Goal: Transaction & Acquisition: Subscribe to service/newsletter

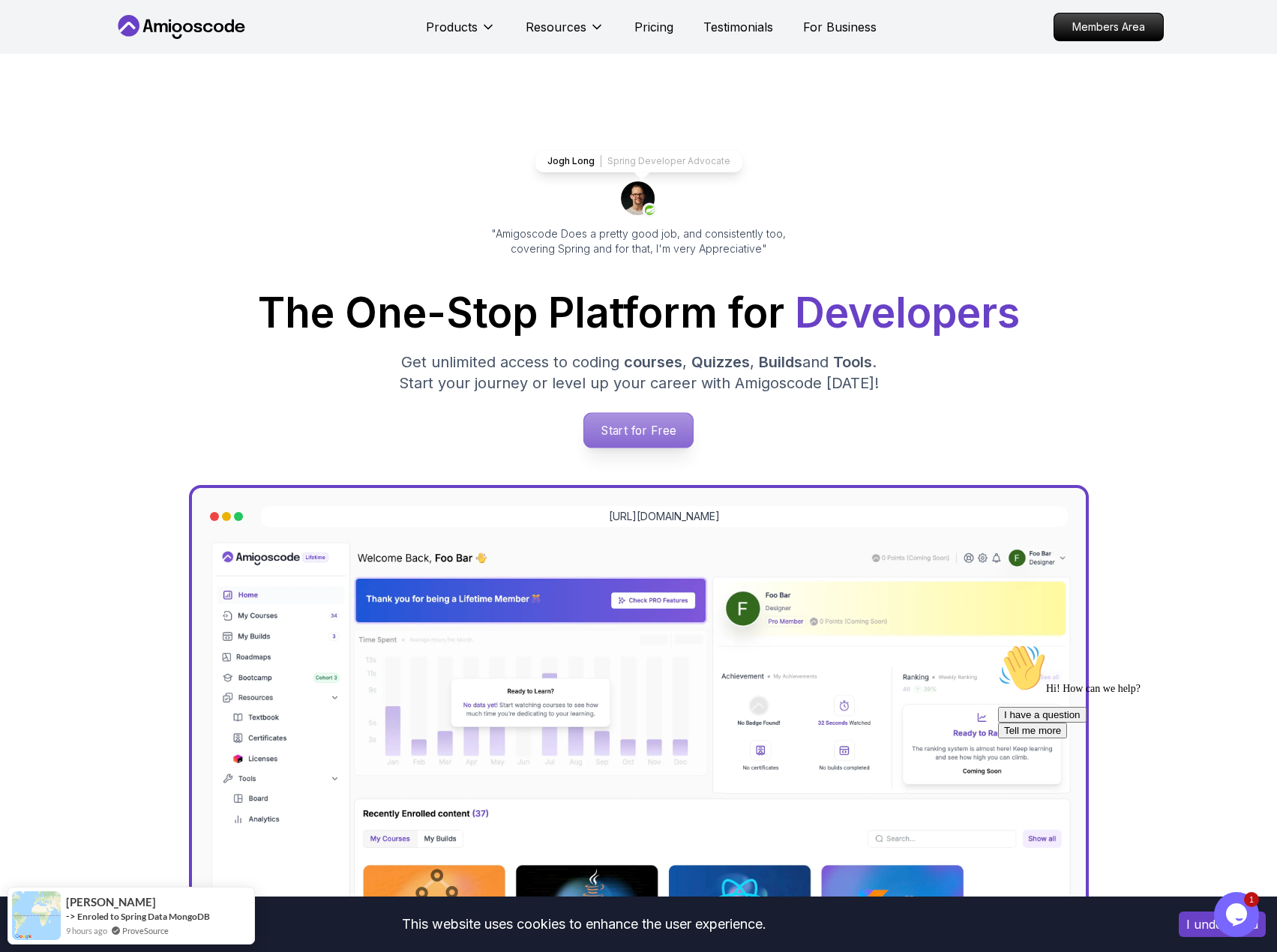
click at [651, 434] on p "Start for Free" at bounding box center [638, 430] width 108 height 35
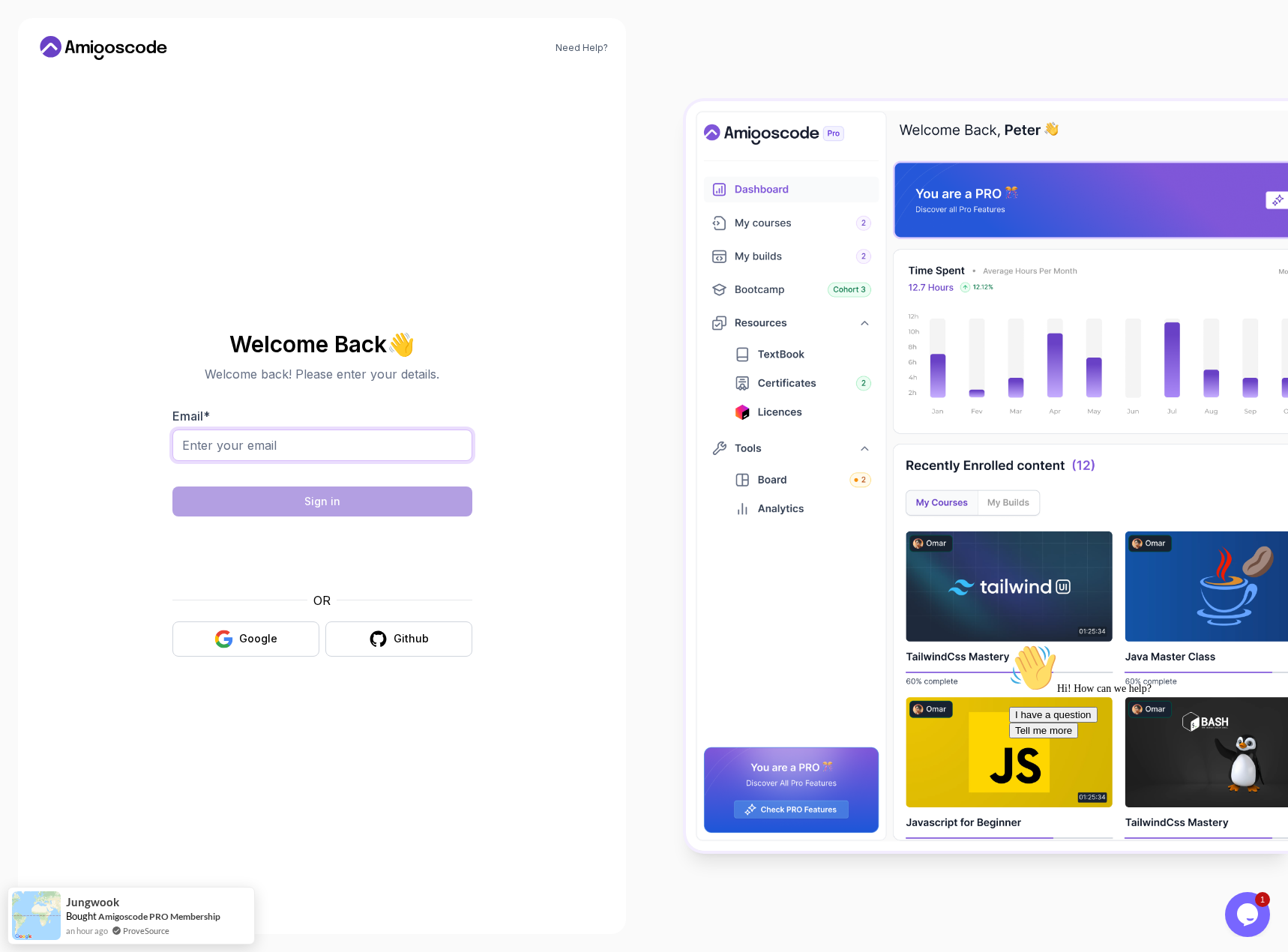
click at [401, 438] on input "Email *" at bounding box center [322, 446] width 300 height 32
type input "patricio181@hotmail.com"
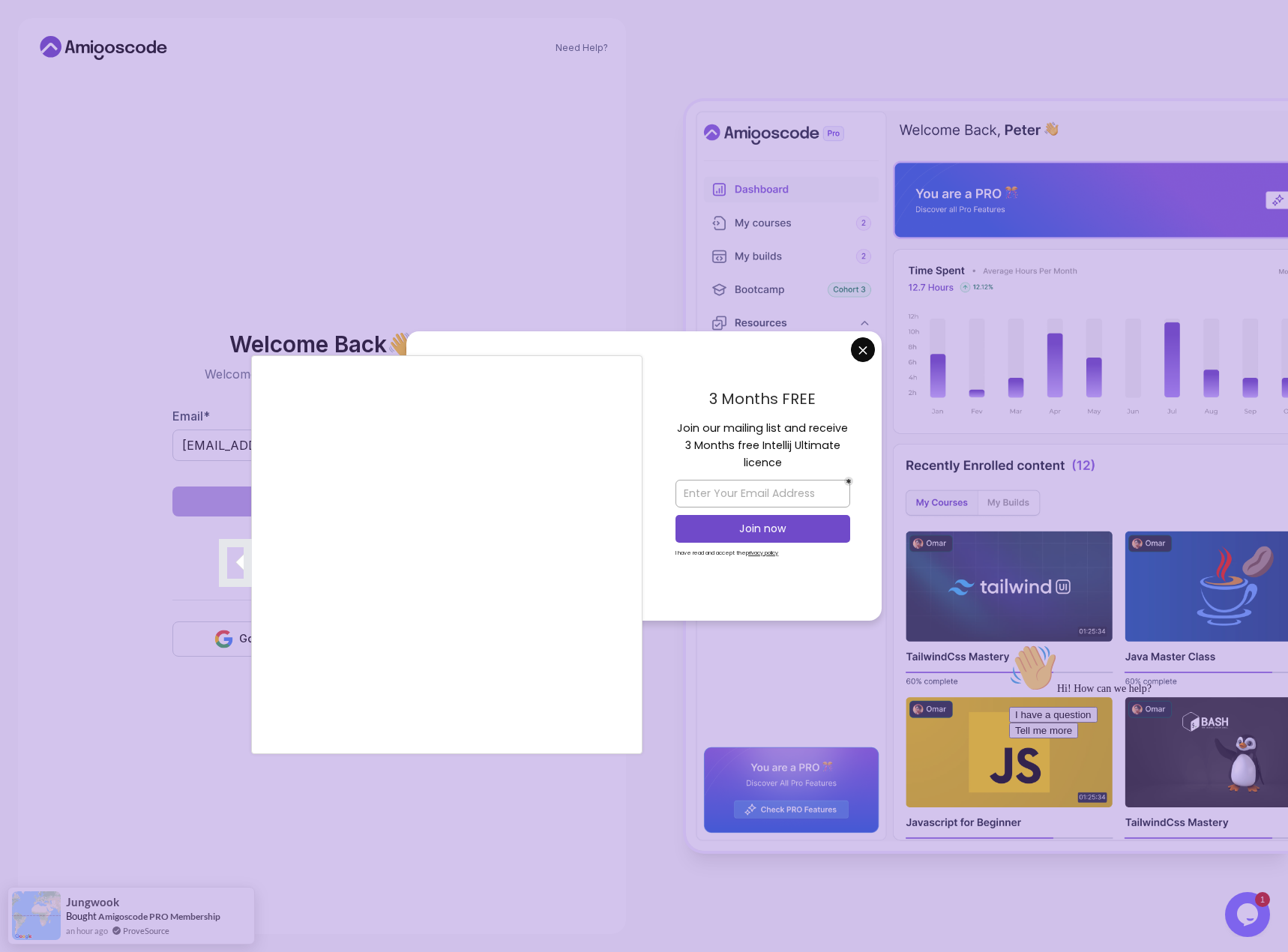
click at [743, 484] on div at bounding box center [644, 476] width 1288 height 952
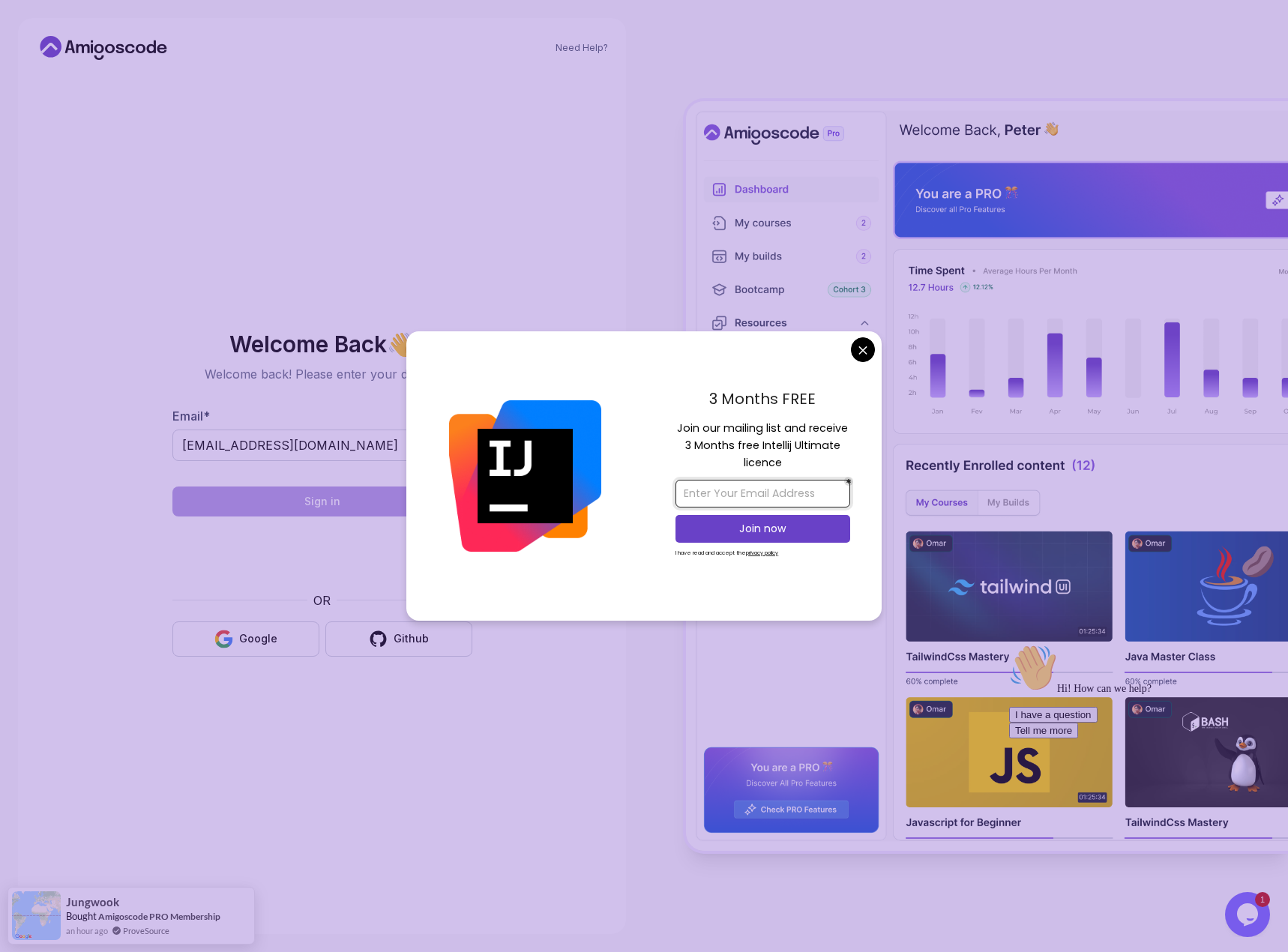
click at [745, 491] on input "email" at bounding box center [762, 494] width 175 height 28
type input "patricio181@hotmail.com"
click at [761, 526] on p "Join now" at bounding box center [763, 529] width 142 height 15
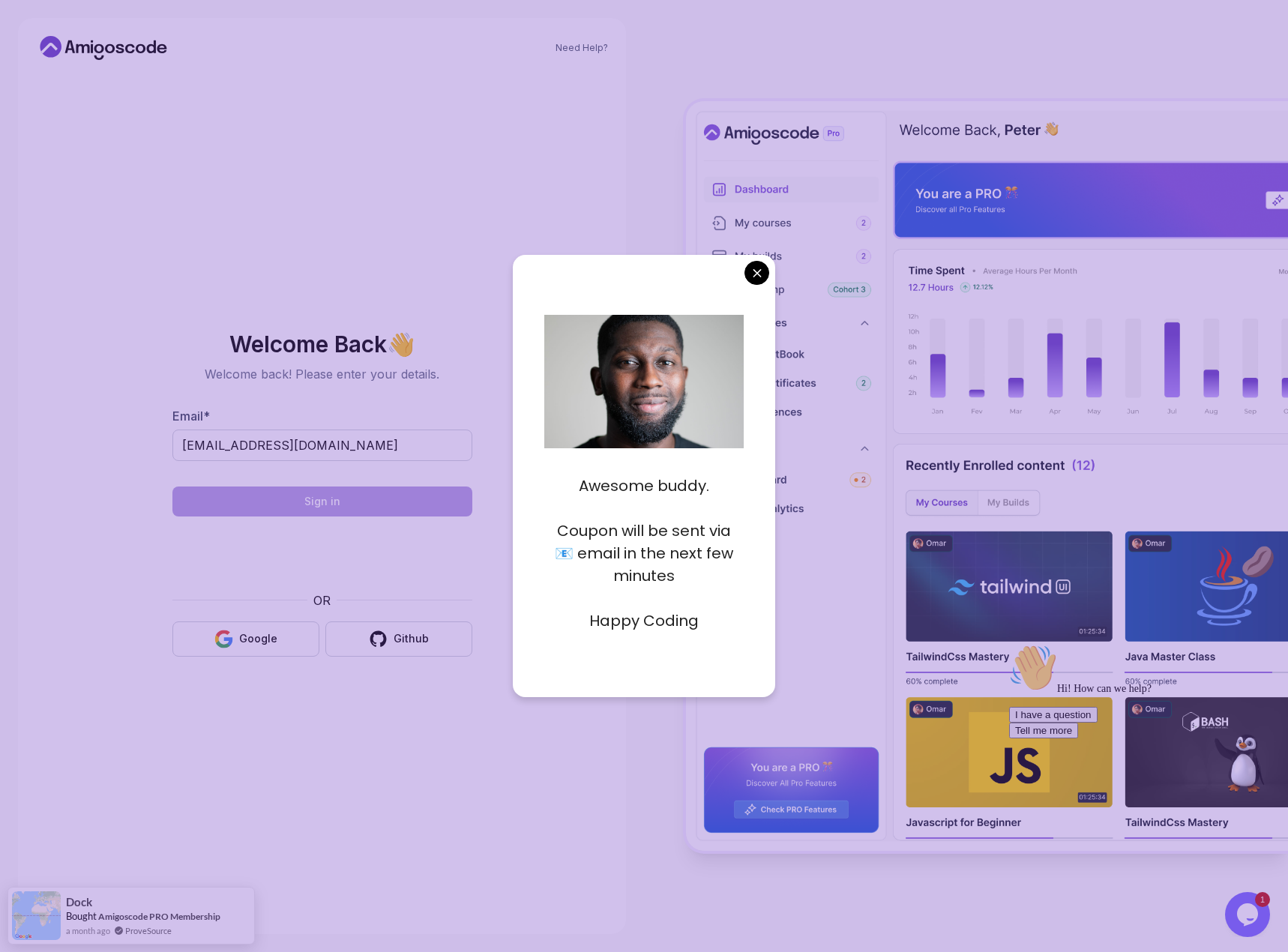
click at [750, 275] on body "Need Help? Welcome Back 👋 Welcome back! Please enter your details. Email * patr…" at bounding box center [644, 476] width 1288 height 952
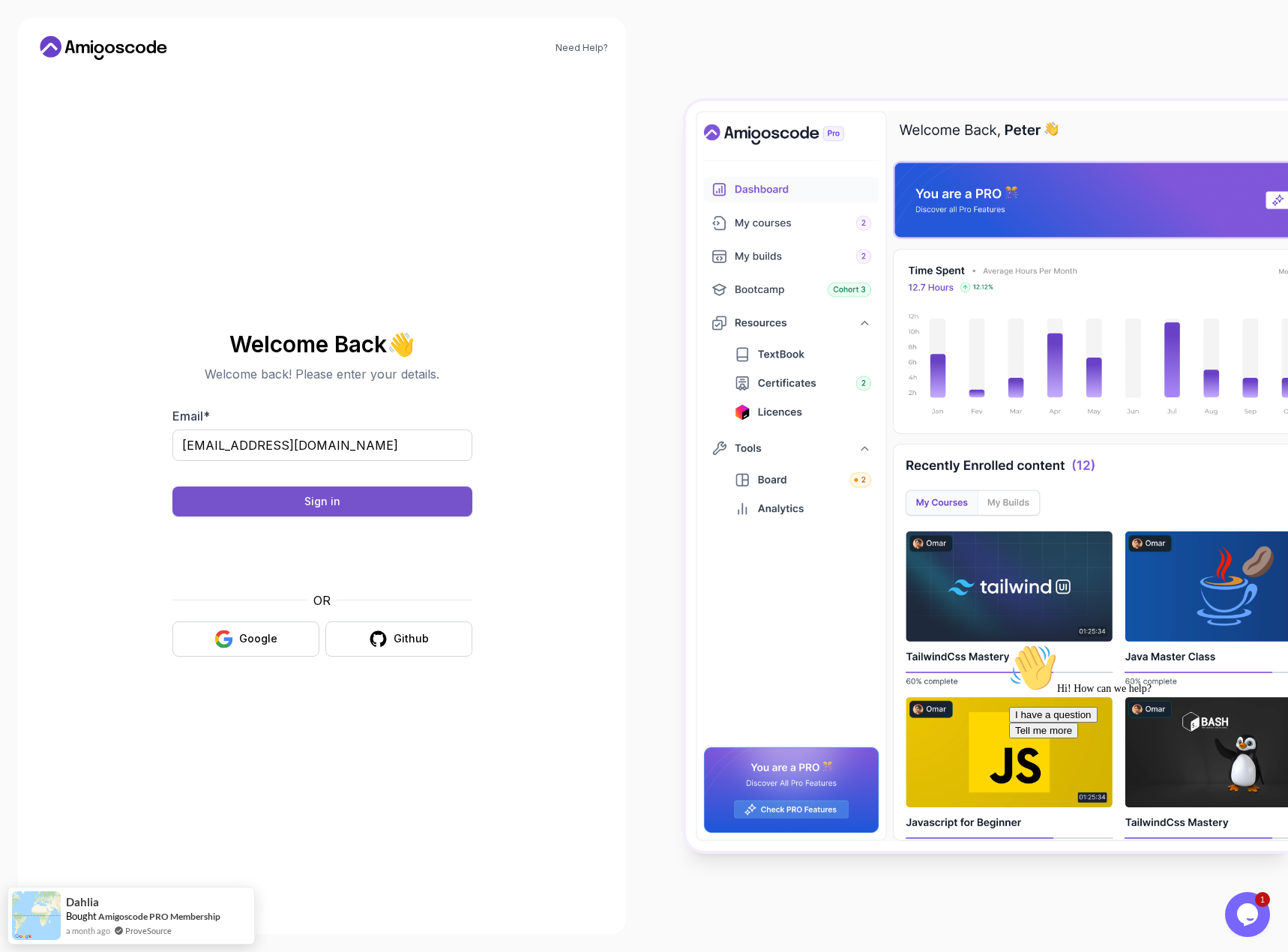
click at [336, 503] on div "Sign in" at bounding box center [322, 502] width 36 height 15
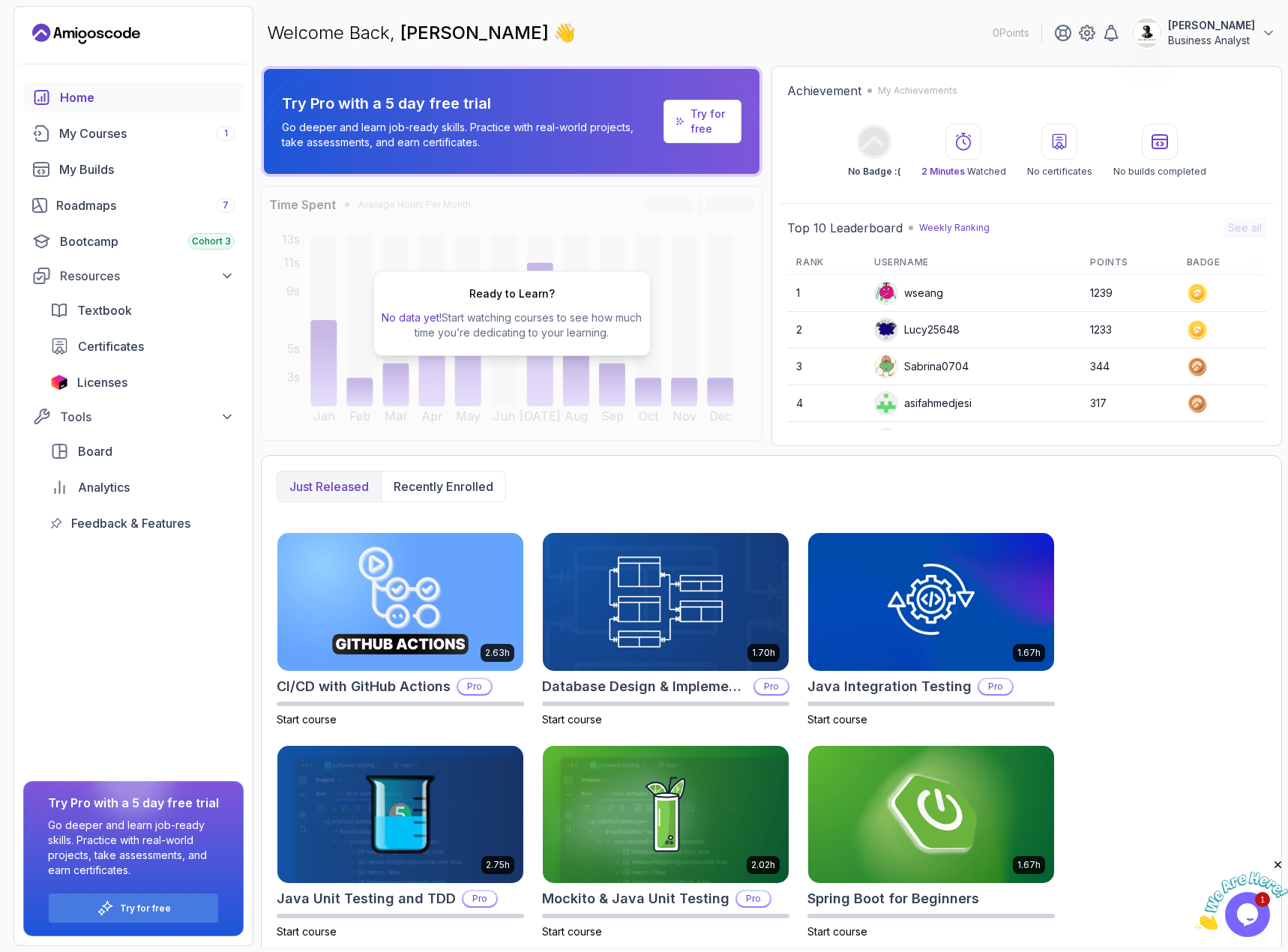
click at [1123, 511] on div "Just released Recently enrolled 2.63h CI/CD with GitHub Actions Pro Start cours…" at bounding box center [771, 811] width 1021 height 713
